Goal: Check status: Check status

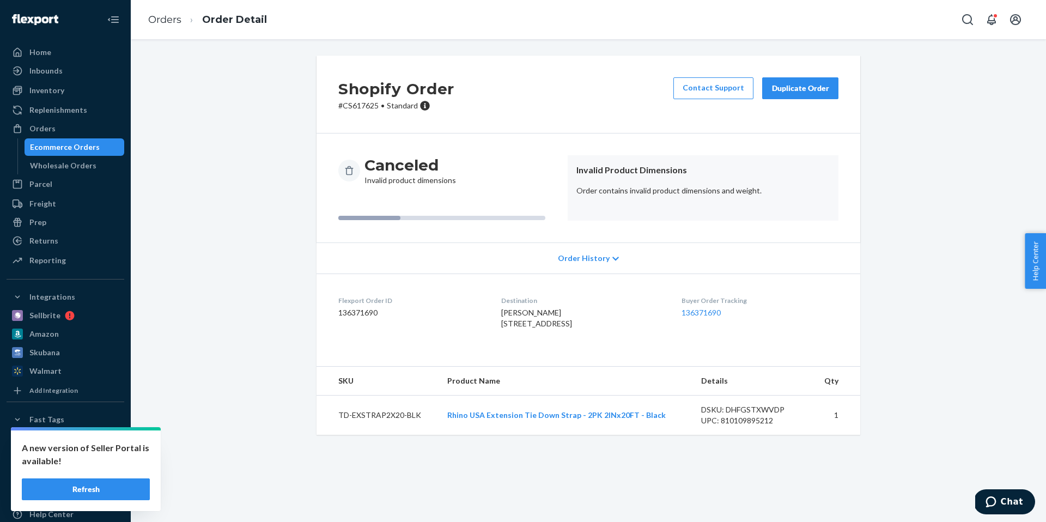
click at [74, 148] on div "Ecommerce Orders" at bounding box center [65, 147] width 70 height 11
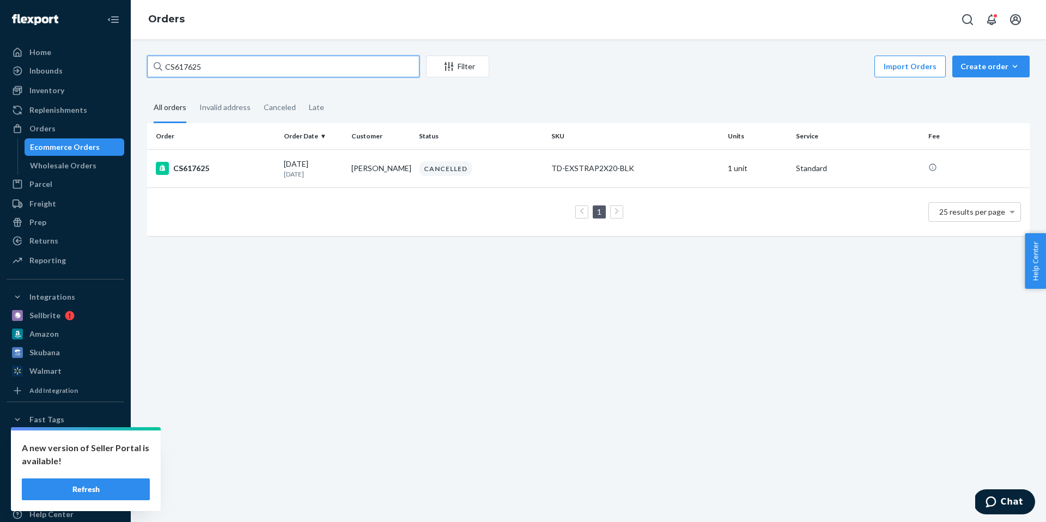
click at [306, 74] on input "CS617625" at bounding box center [283, 67] width 272 height 22
paste input "57802"
type input "CS657802"
click at [270, 178] on td "CS657802" at bounding box center [213, 168] width 132 height 38
